Goal: Task Accomplishment & Management: Use online tool/utility

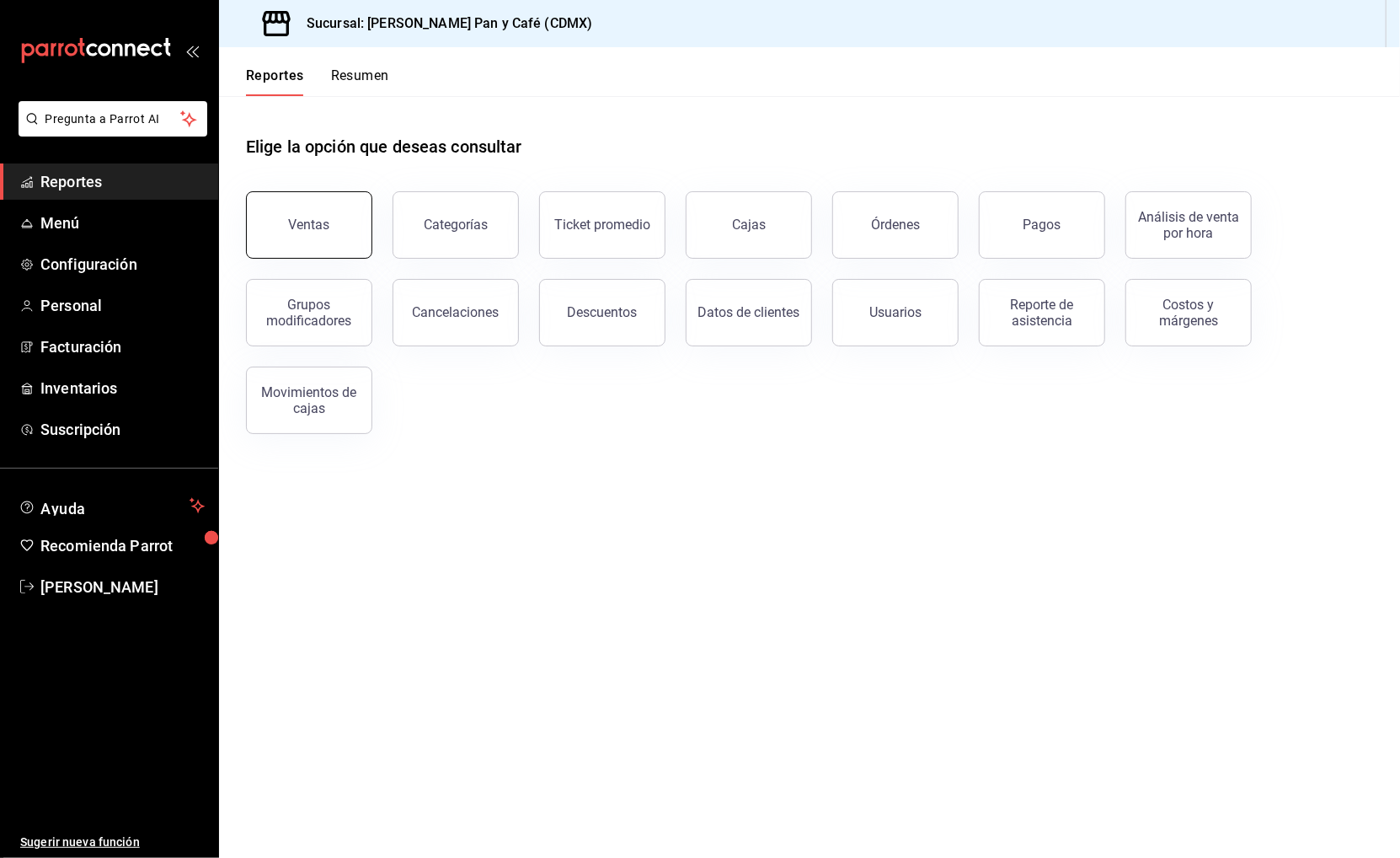
click at [317, 227] on div "Ventas" at bounding box center [309, 225] width 41 height 16
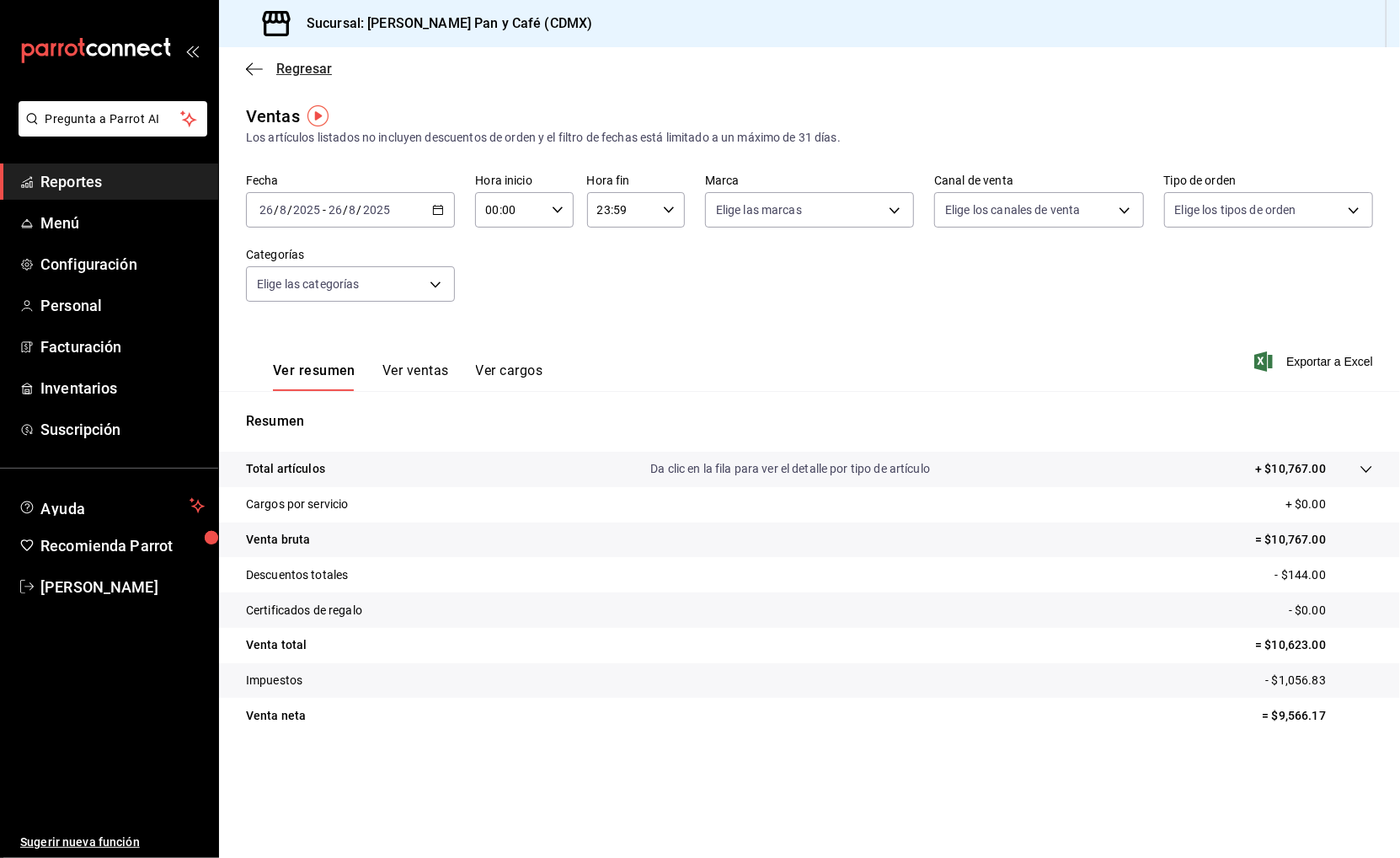
click at [281, 69] on span "Regresar" at bounding box center [304, 69] width 55 height 16
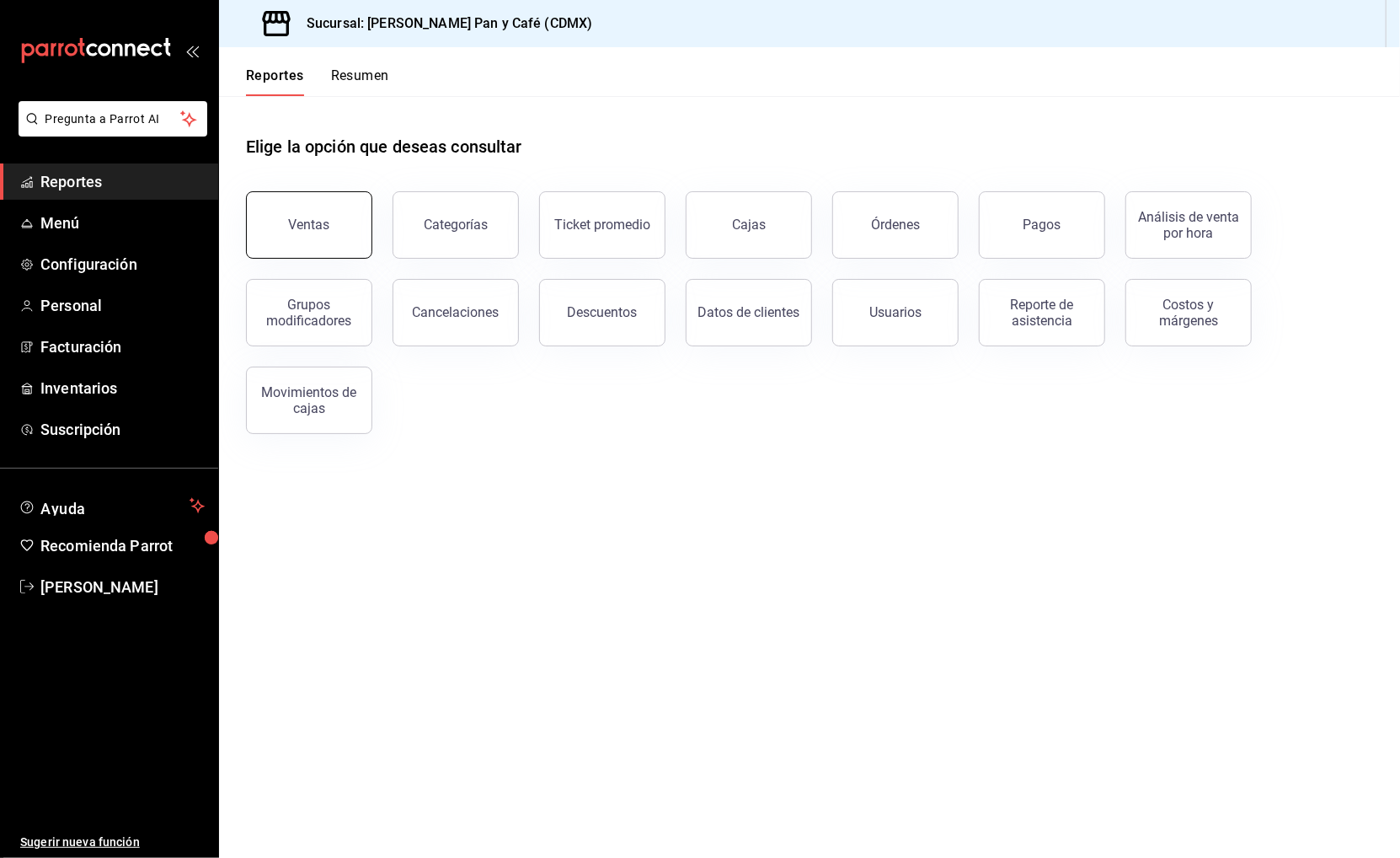
click at [328, 225] on div "Ventas" at bounding box center [309, 225] width 41 height 16
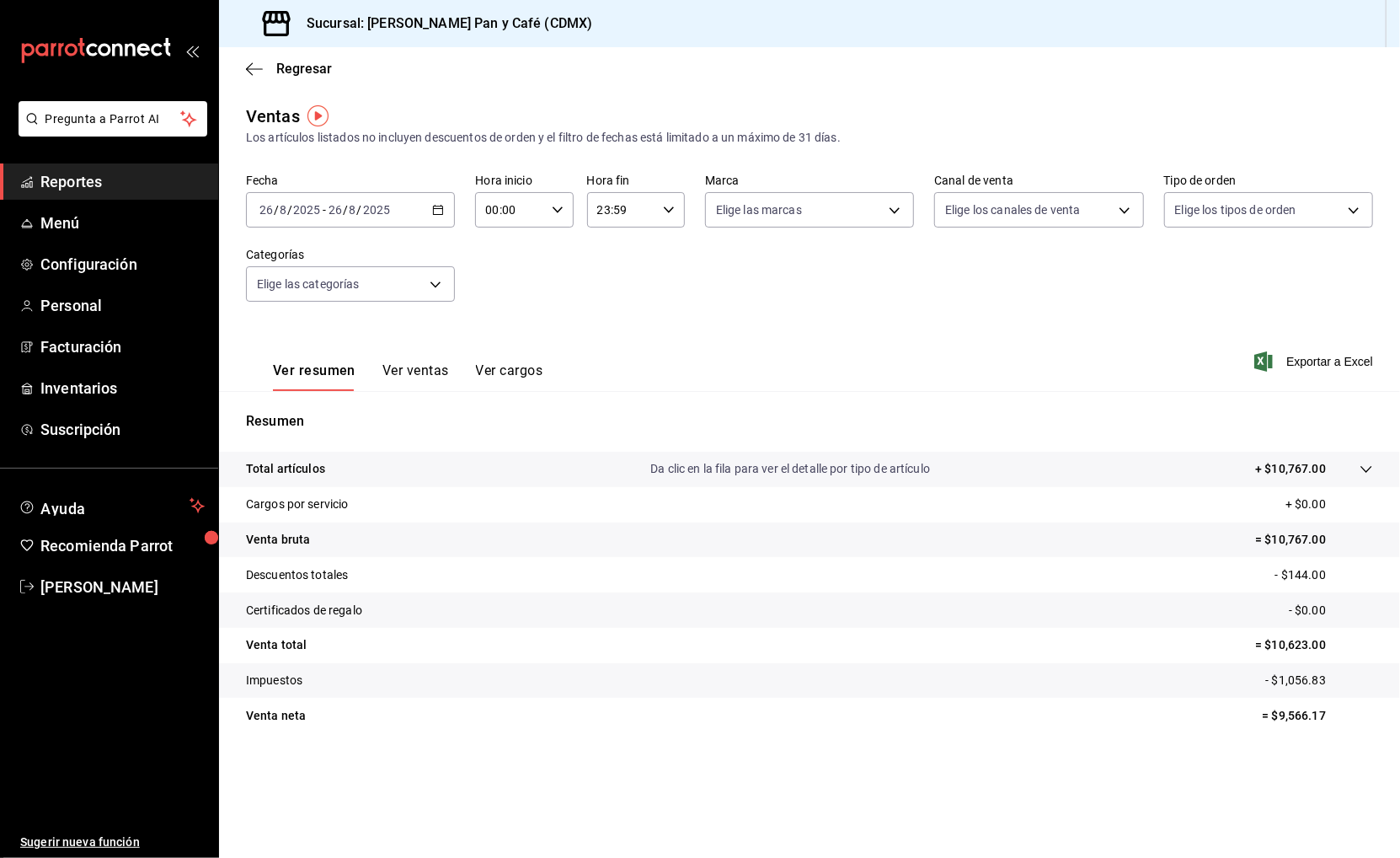
click at [434, 209] on \(Stroke\) "button" at bounding box center [437, 210] width 10 height 9
click at [346, 290] on span "Ayer" at bounding box center [325, 298] width 131 height 18
click at [1346, 365] on span "Exportar a Excel" at bounding box center [1315, 361] width 116 height 20
click at [283, 53] on div "Regresar" at bounding box center [810, 69] width 1181 height 43
click at [295, 66] on span "Regresar" at bounding box center [304, 69] width 55 height 16
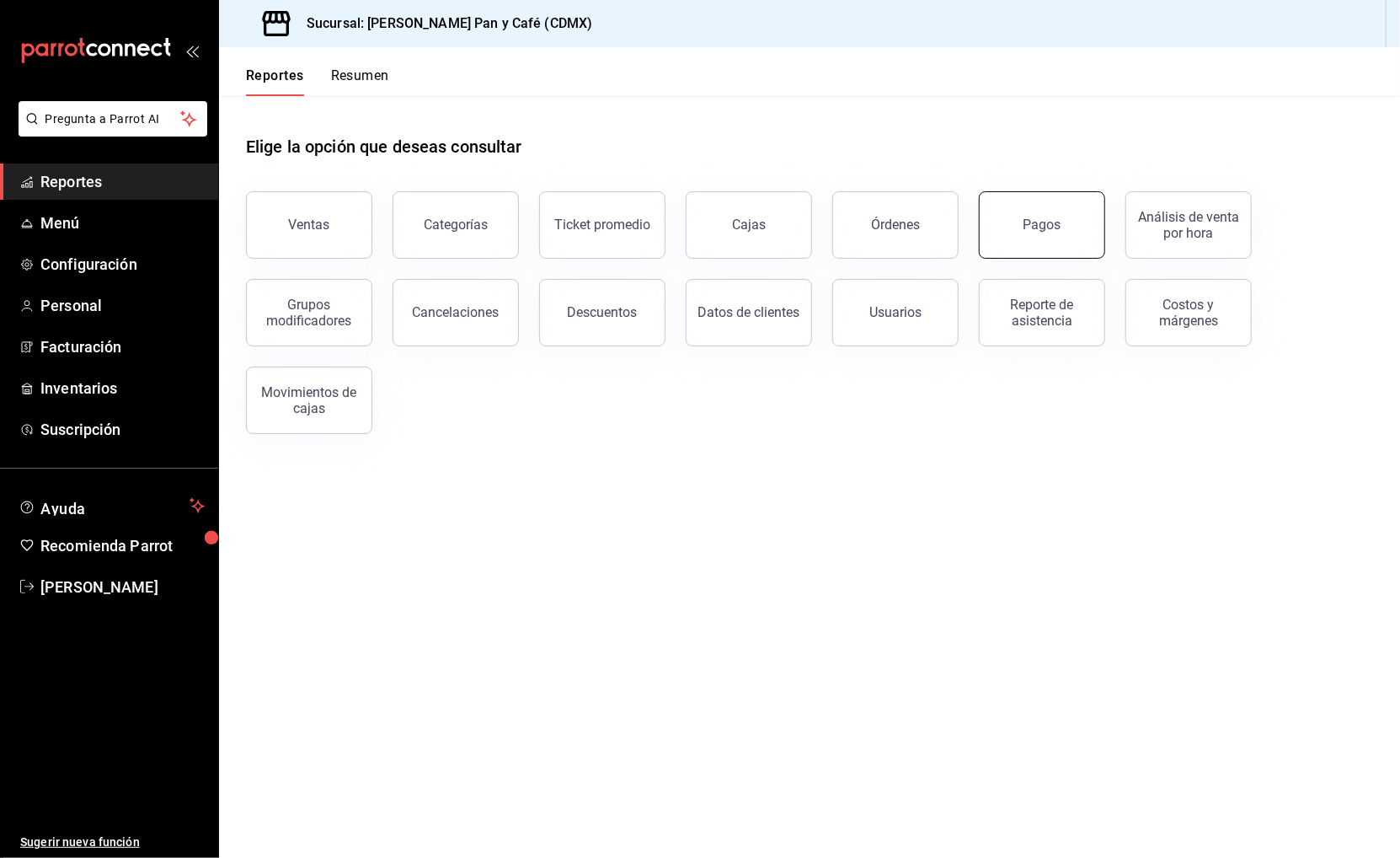
click at [1026, 239] on button "Pagos" at bounding box center [1042, 225] width 126 height 68
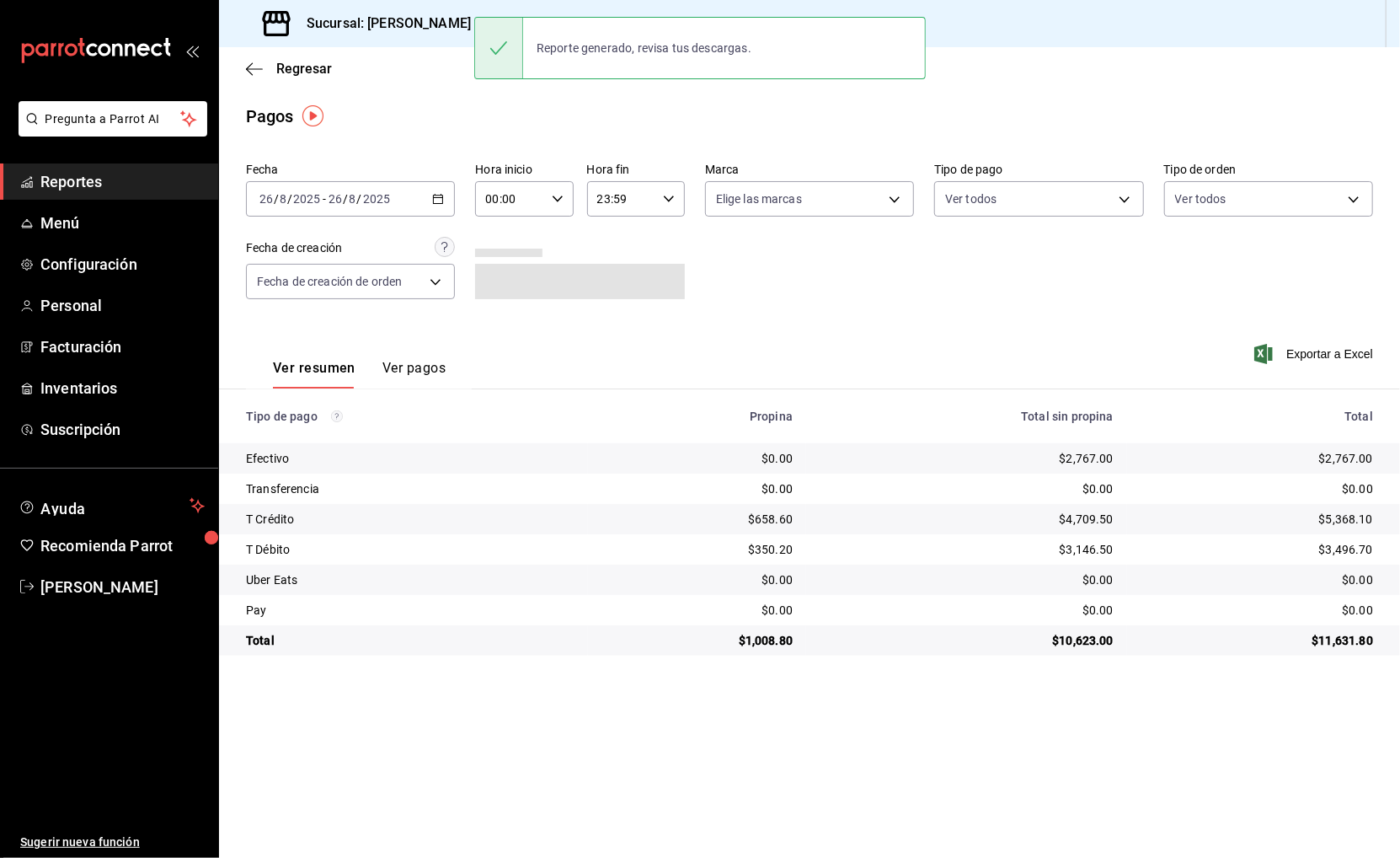
click at [372, 192] on input "2025" at bounding box center [377, 199] width 28 height 13
click at [315, 283] on span "Ayer" at bounding box center [325, 288] width 131 height 18
click at [1343, 450] on div "$5,557.00" at bounding box center [1254, 458] width 239 height 17
copy div "5,557.00"
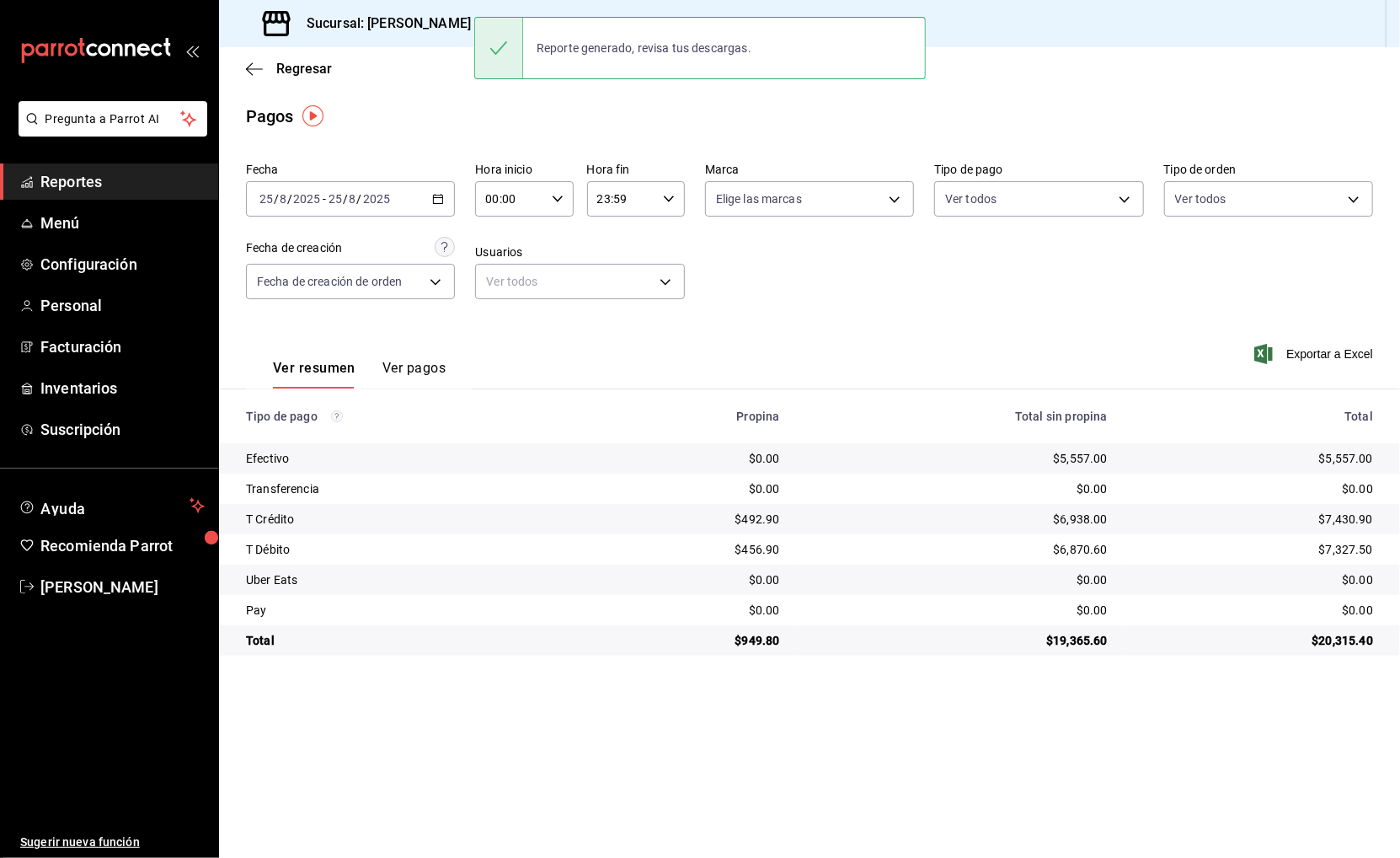
click at [1326, 363] on div "Exportar a Excel" at bounding box center [1259, 354] width 225 height 69
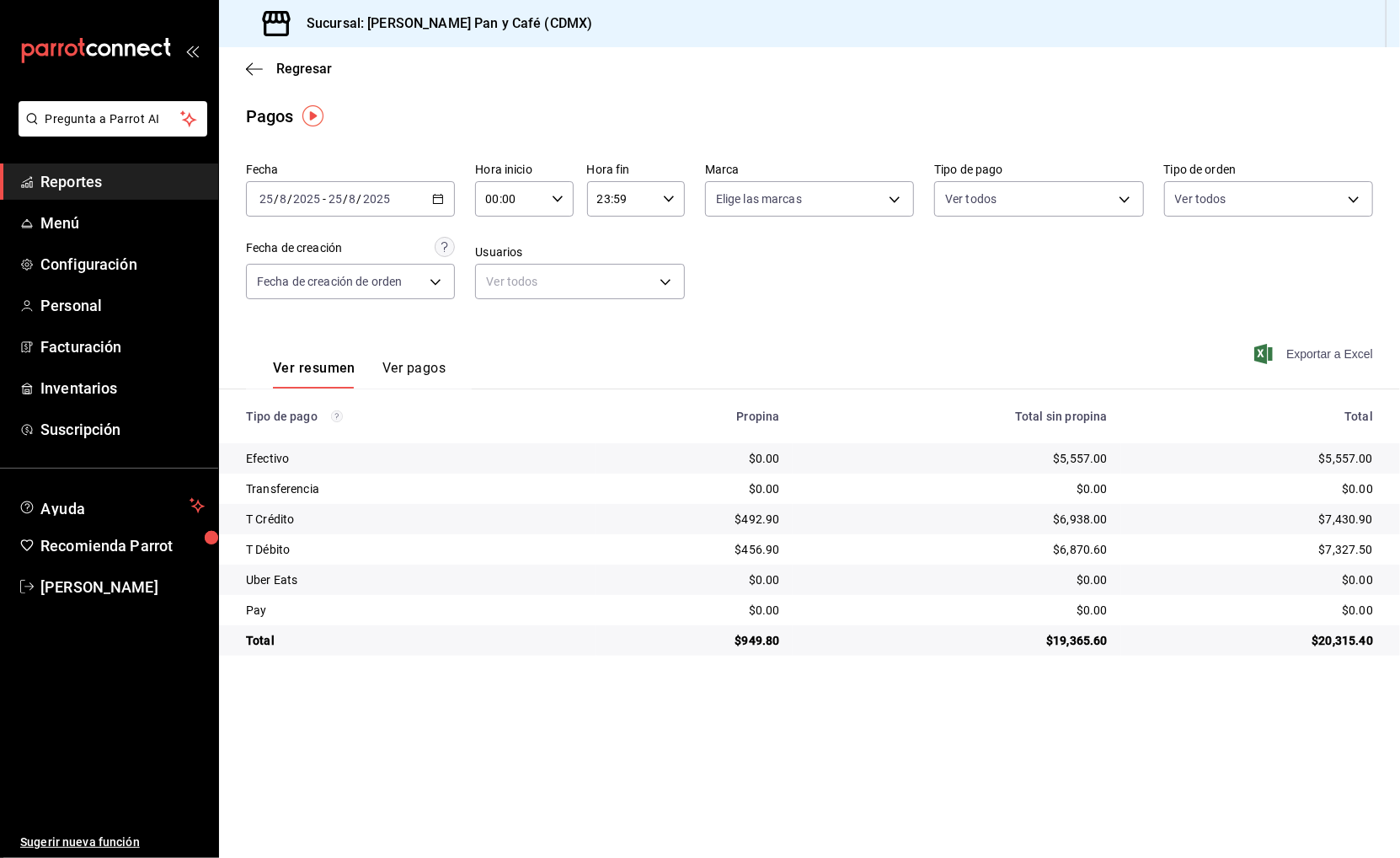
click at [1321, 351] on span "Exportar a Excel" at bounding box center [1315, 354] width 116 height 20
click at [756, 519] on div "$492.90" at bounding box center [695, 519] width 170 height 17
copy div "492.90"
